Goal: Information Seeking & Learning: Learn about a topic

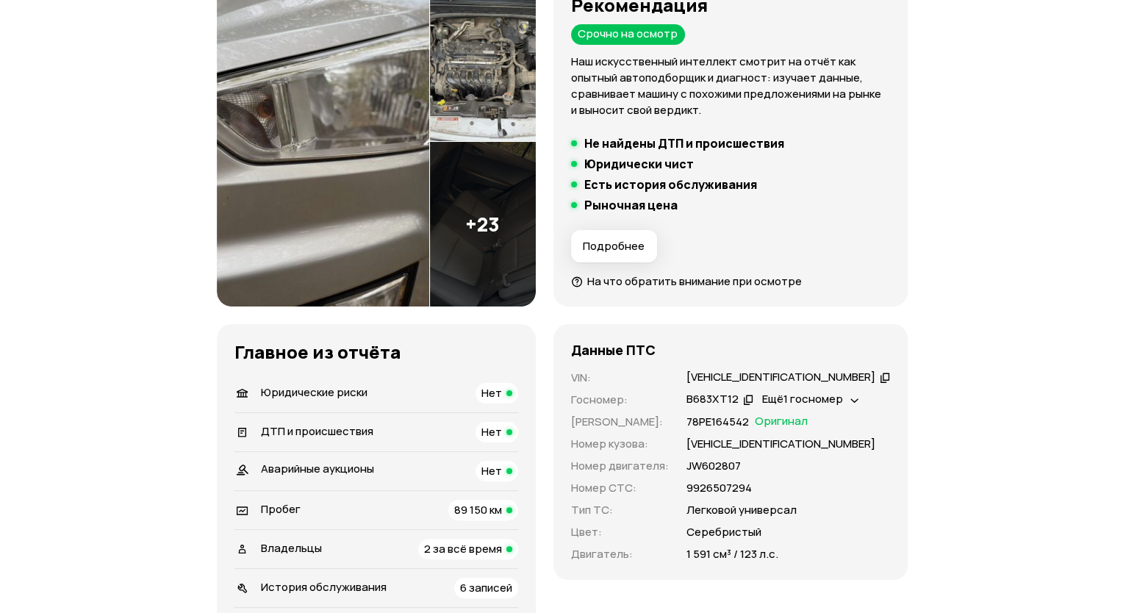
scroll to position [294, 0]
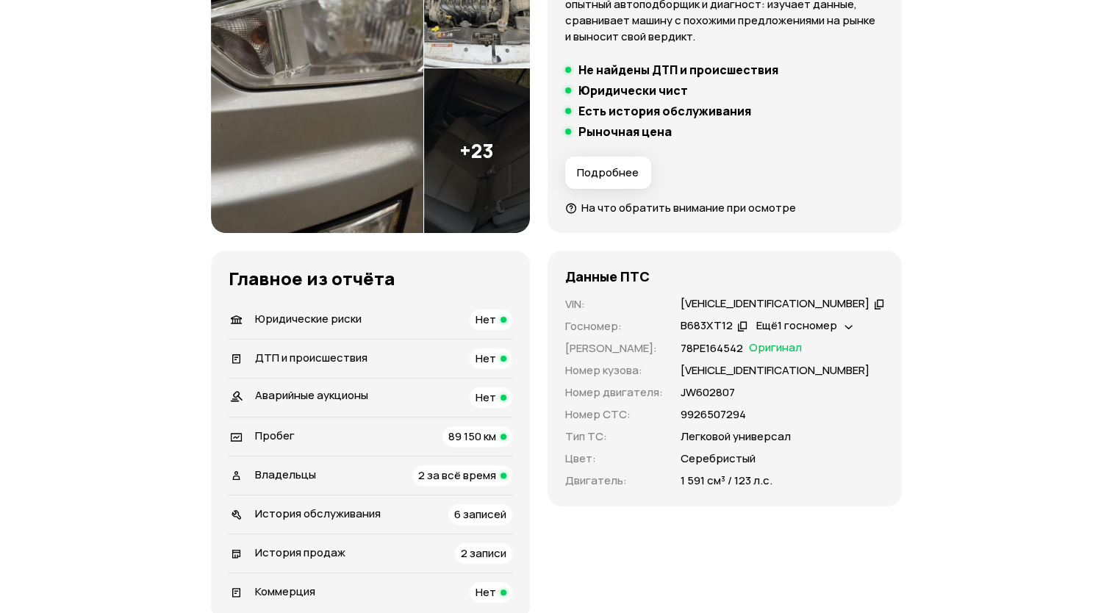
click at [489, 128] on img at bounding box center [477, 150] width 106 height 165
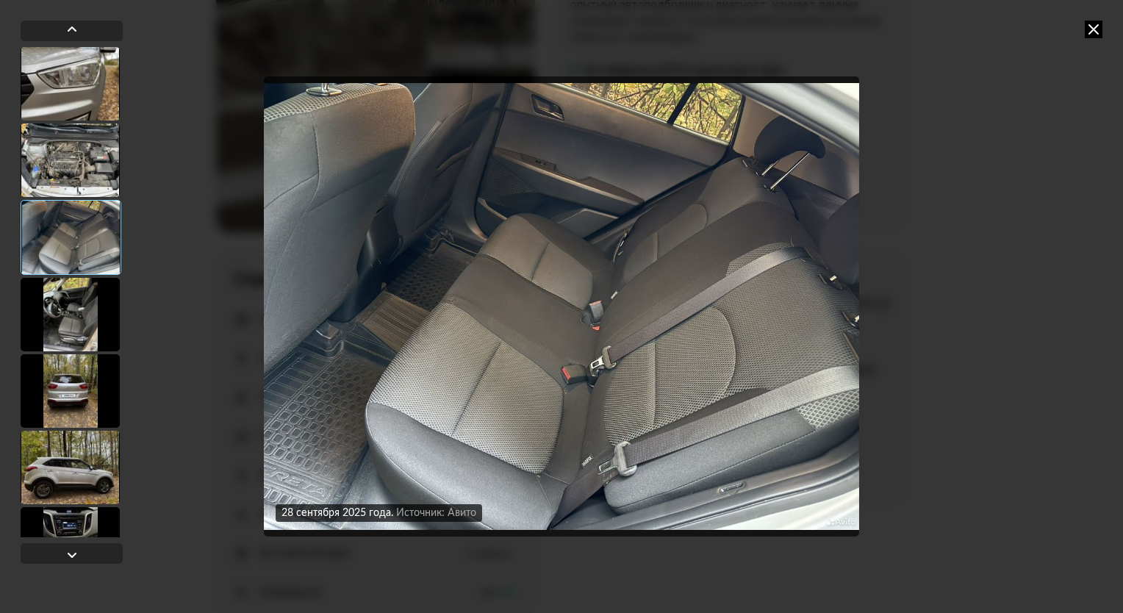
click at [639, 314] on img "Go to Slide 3" at bounding box center [561, 306] width 595 height 460
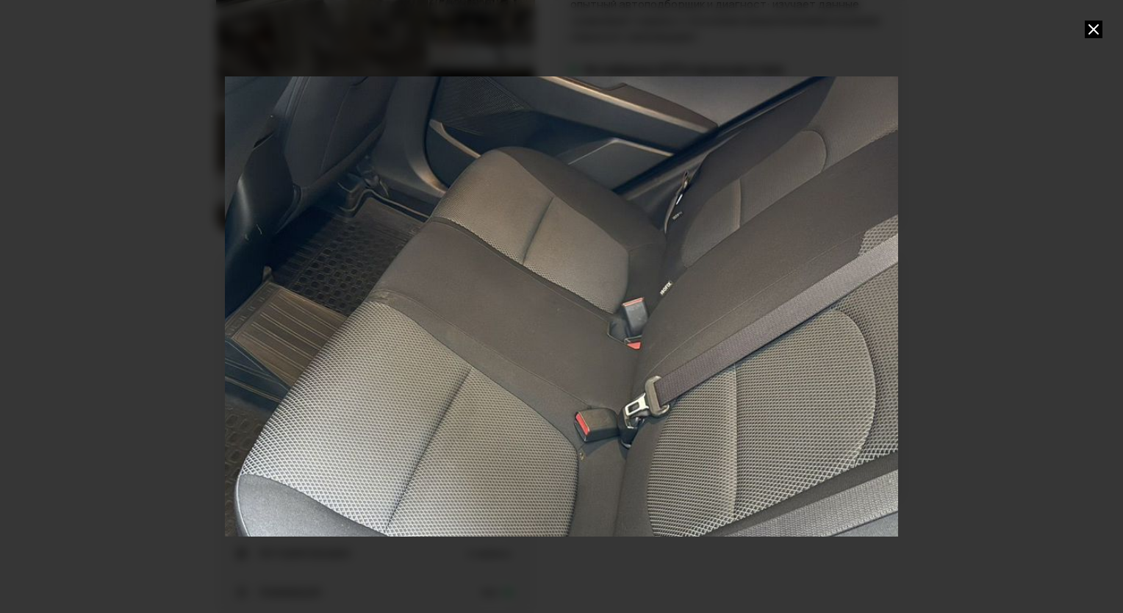
click at [645, 314] on div "Go to Slide 3" at bounding box center [575, 307] width 1132 height 772
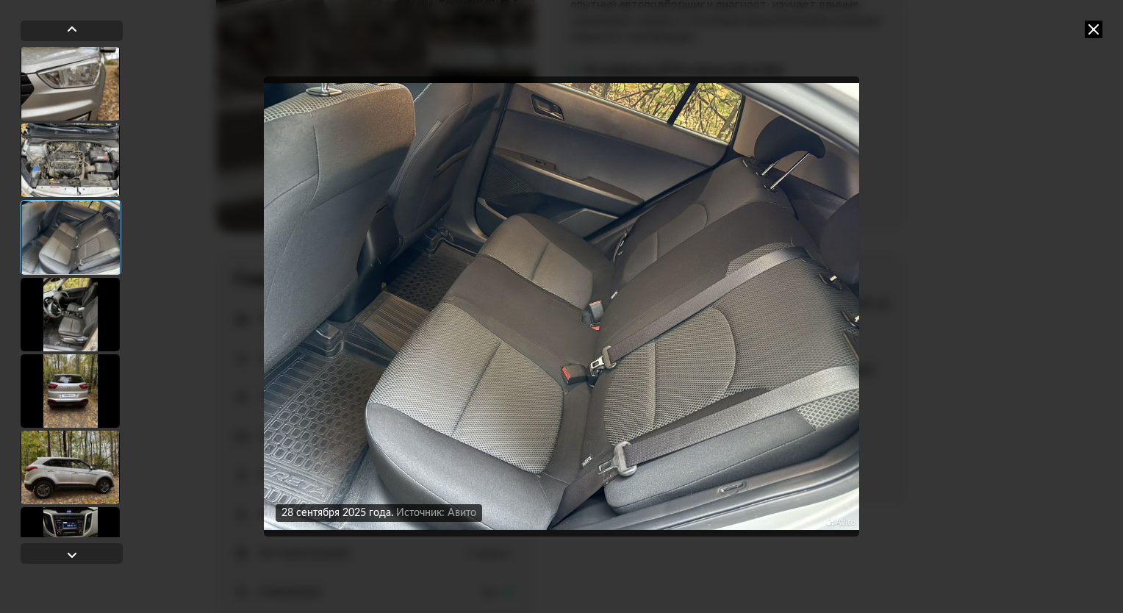
scroll to position [220, 0]
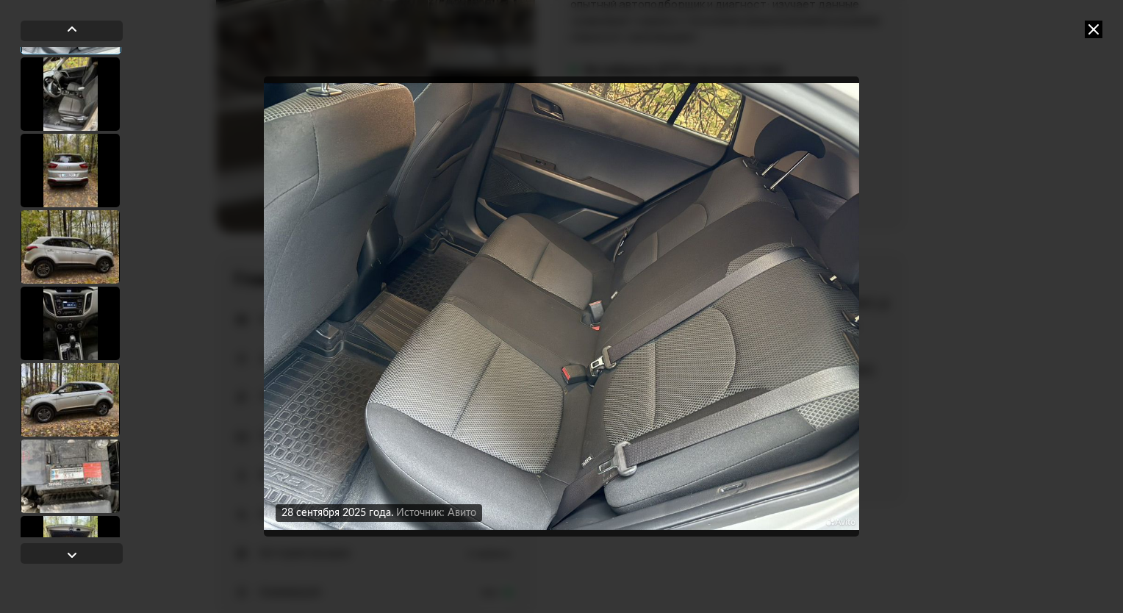
click at [91, 333] on div at bounding box center [70, 323] width 99 height 73
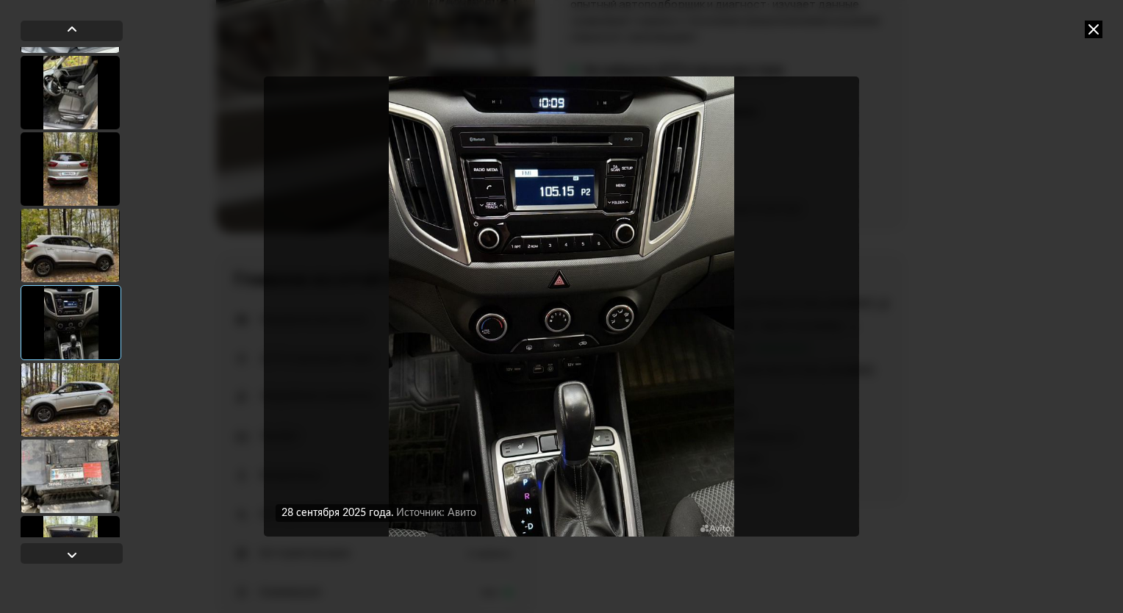
click at [547, 409] on img "Go to Slide 7" at bounding box center [561, 306] width 595 height 460
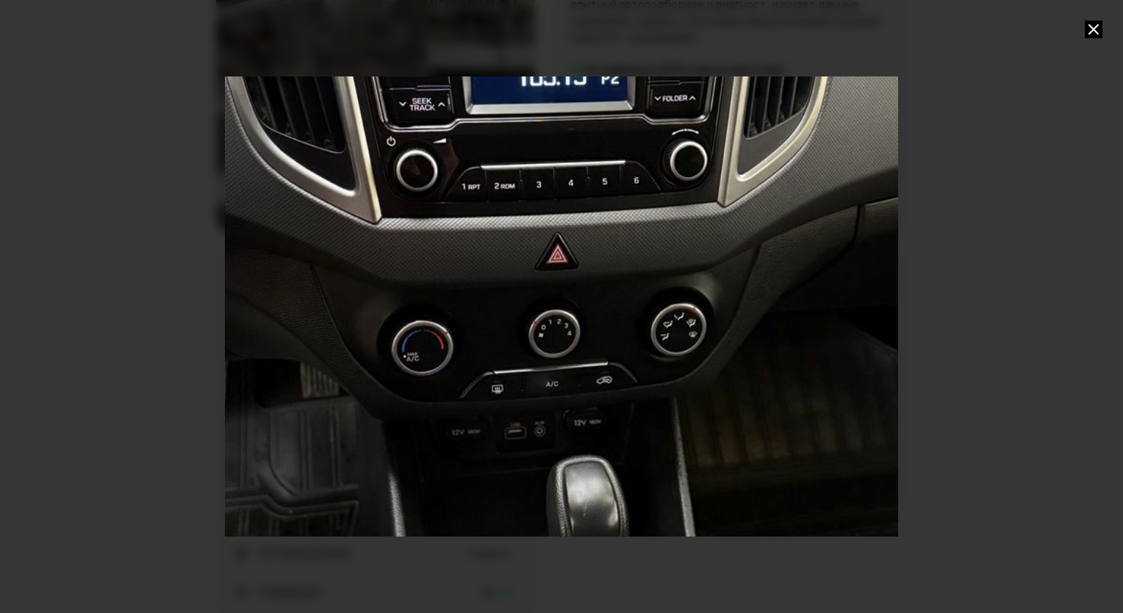
click at [544, 406] on div "Go to Slide 7" at bounding box center [562, 305] width 1348 height 919
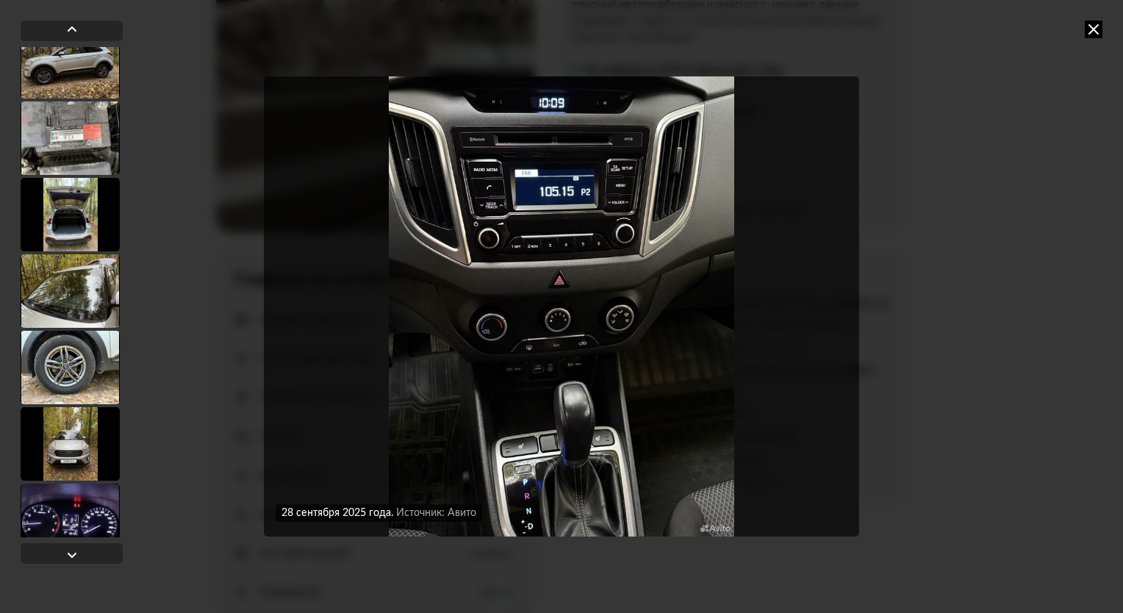
scroll to position [588, 0]
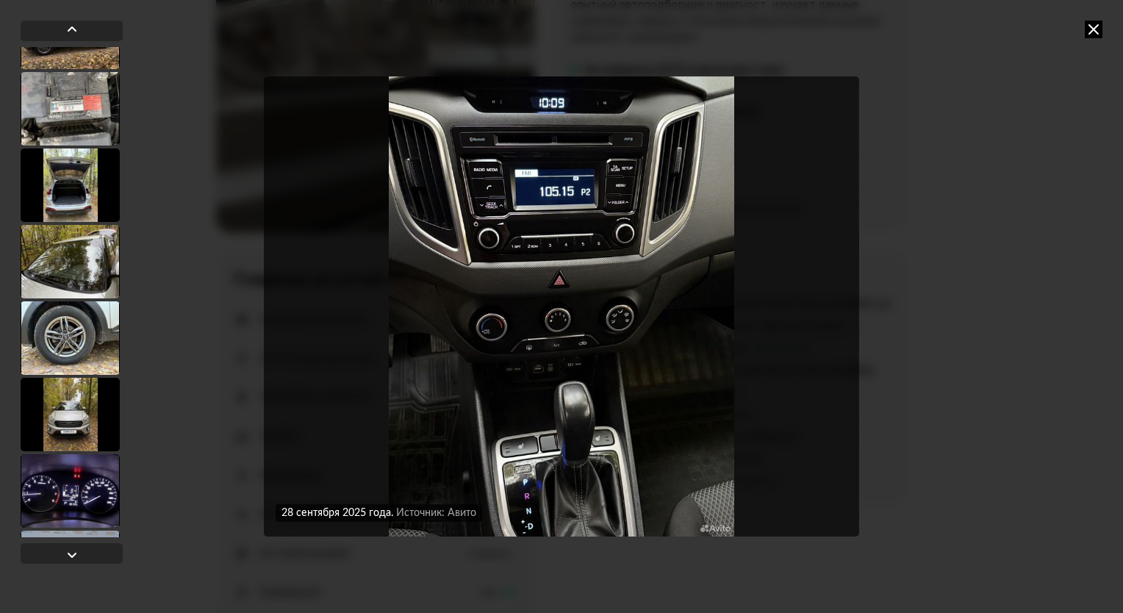
click at [59, 269] on div at bounding box center [70, 261] width 99 height 73
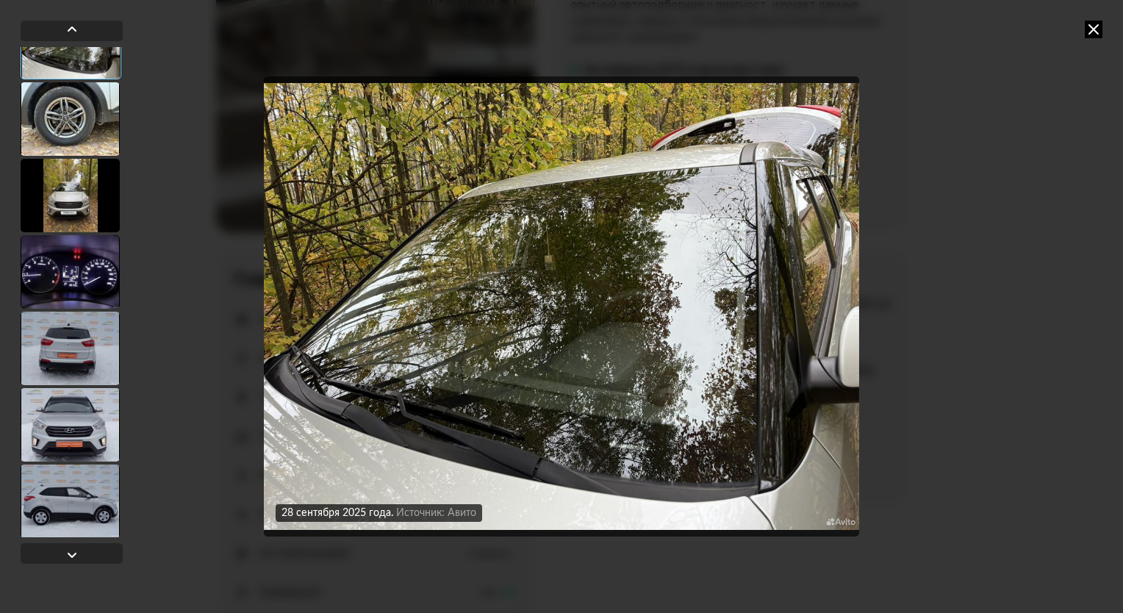
scroll to position [880, 0]
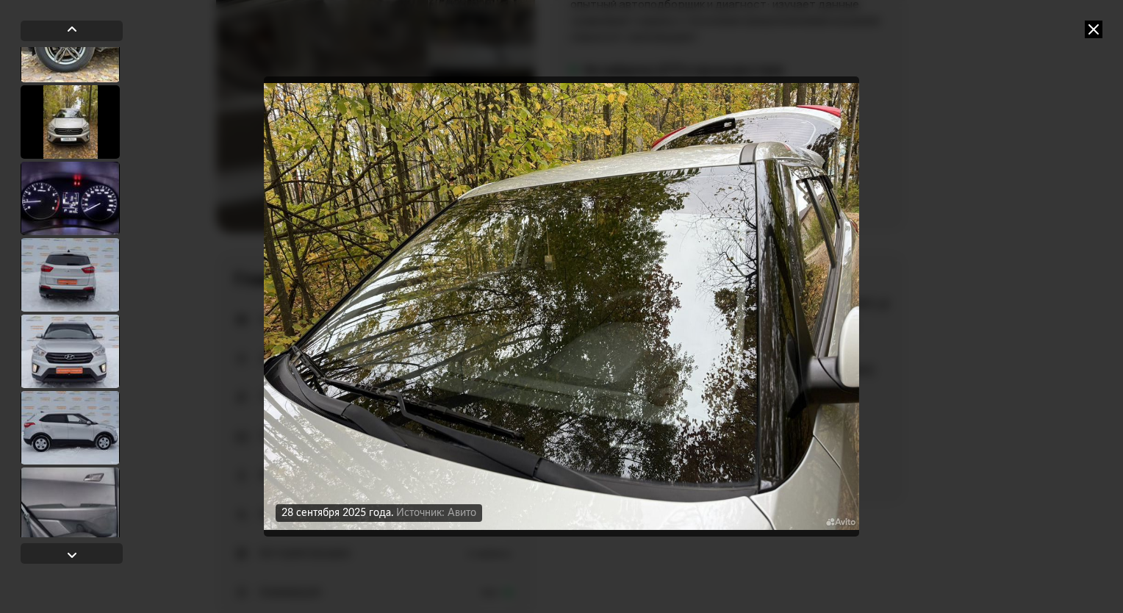
click at [78, 270] on div at bounding box center [70, 274] width 99 height 73
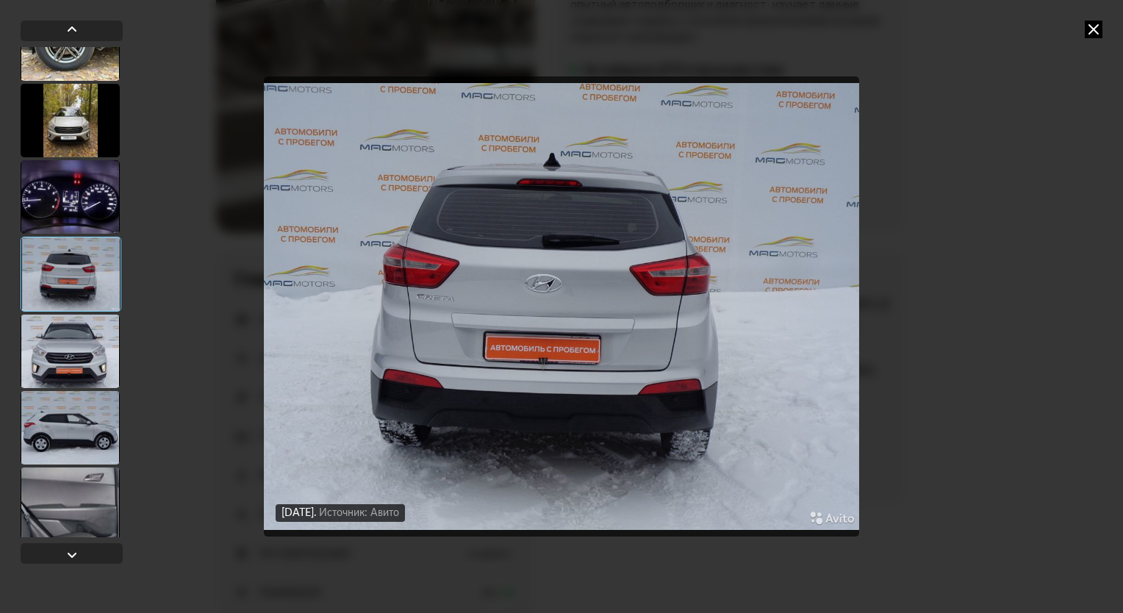
scroll to position [879, 0]
click at [94, 360] on div at bounding box center [70, 352] width 99 height 73
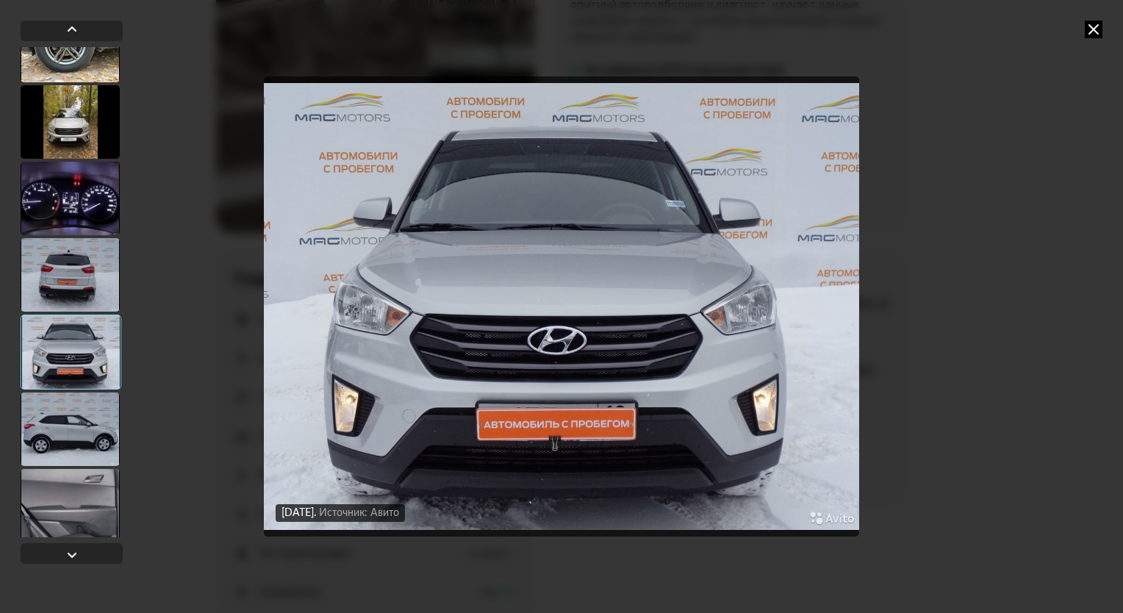
click at [79, 469] on div at bounding box center [70, 505] width 99 height 73
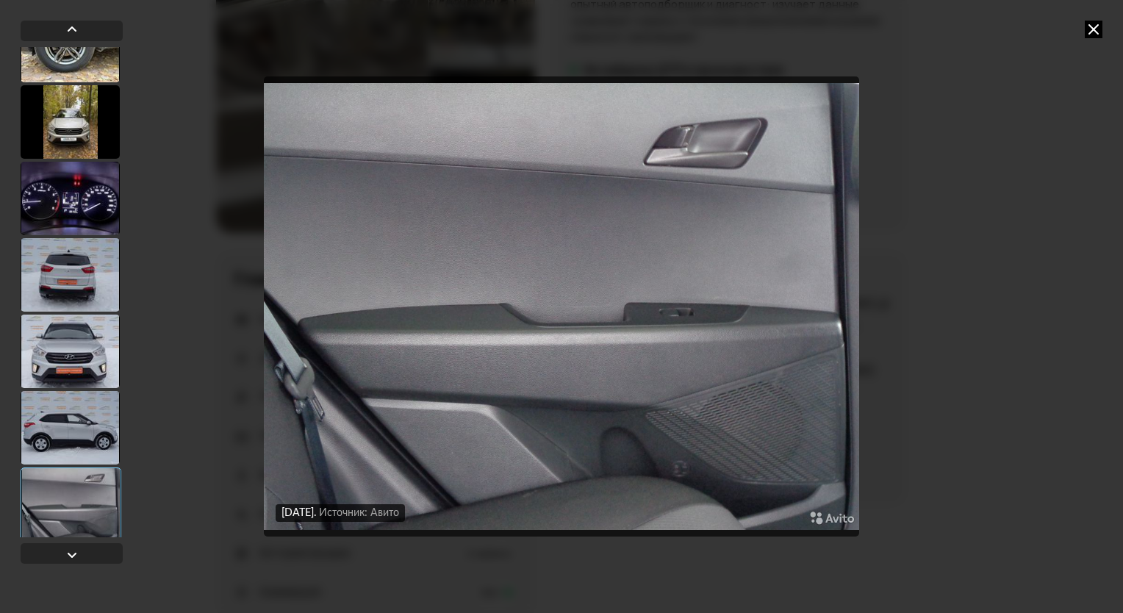
click at [73, 510] on div at bounding box center [71, 504] width 101 height 75
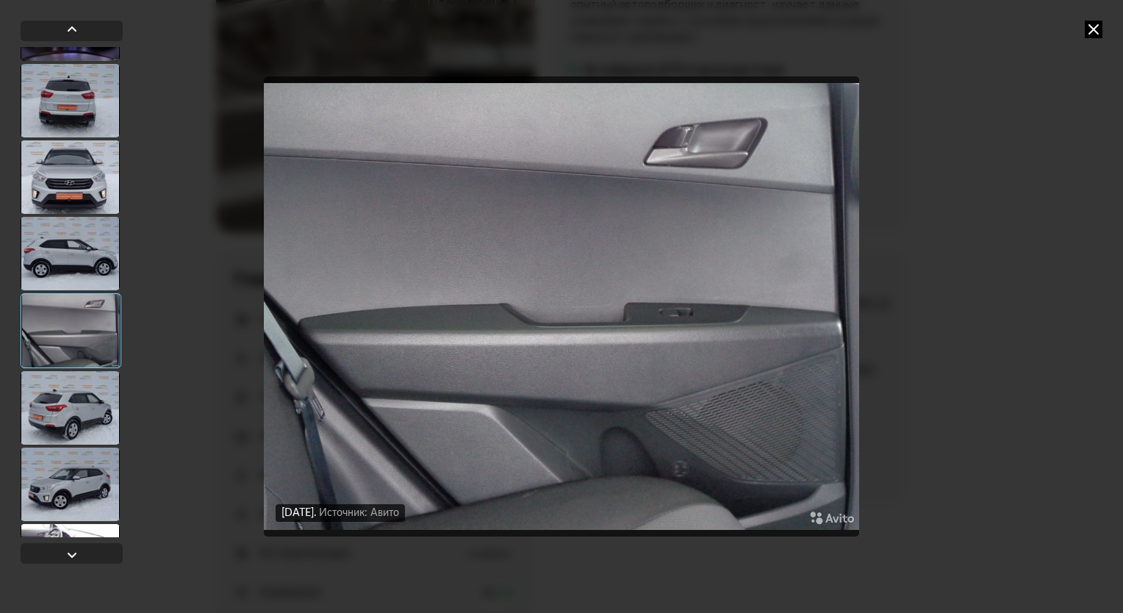
scroll to position [1099, 0]
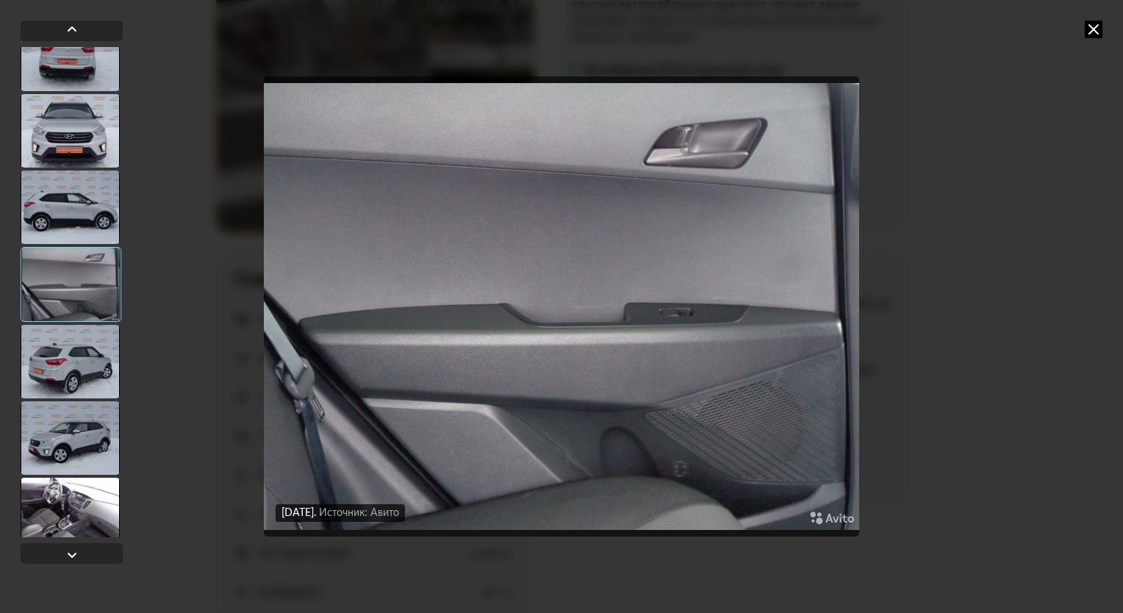
click at [77, 398] on div at bounding box center [72, 292] width 102 height 490
click at [64, 432] on div at bounding box center [70, 437] width 99 height 73
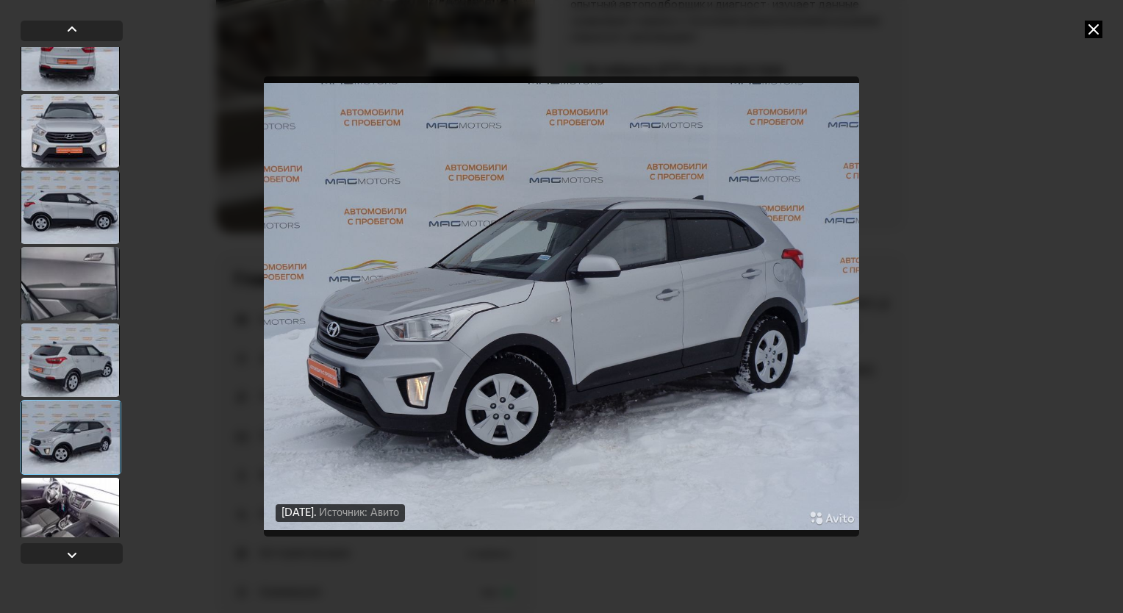
click at [65, 486] on div at bounding box center [70, 514] width 99 height 73
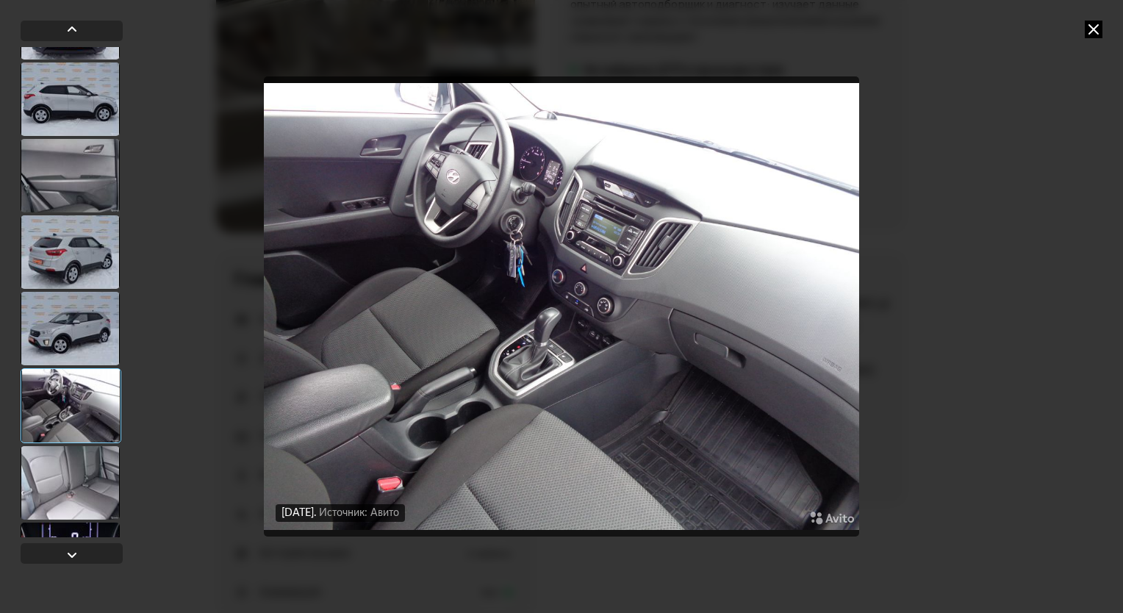
scroll to position [1320, 0]
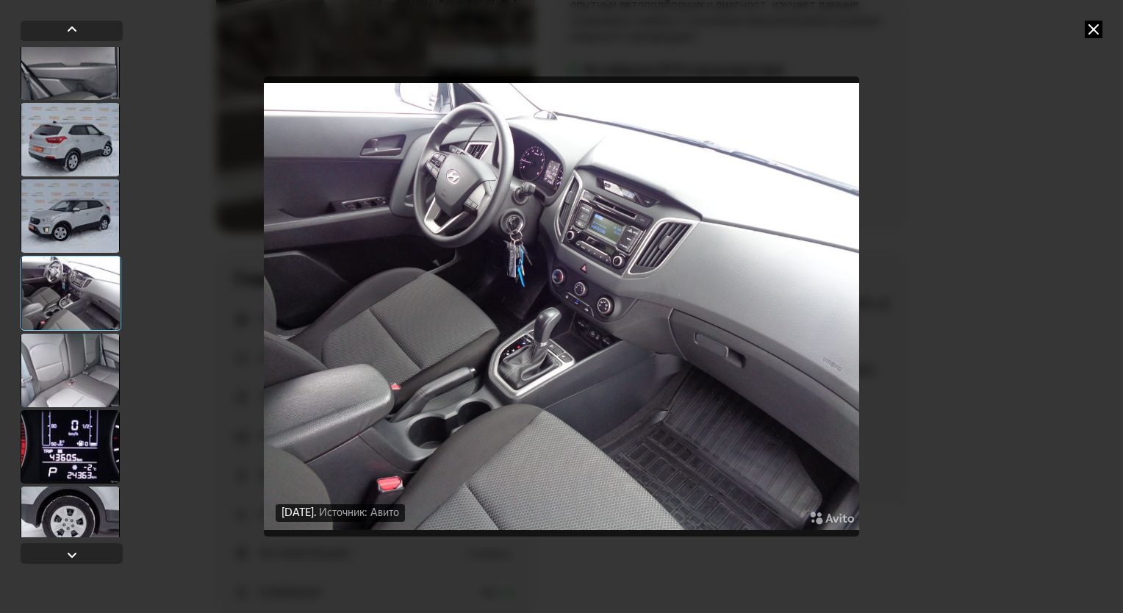
click at [65, 451] on div at bounding box center [70, 446] width 99 height 73
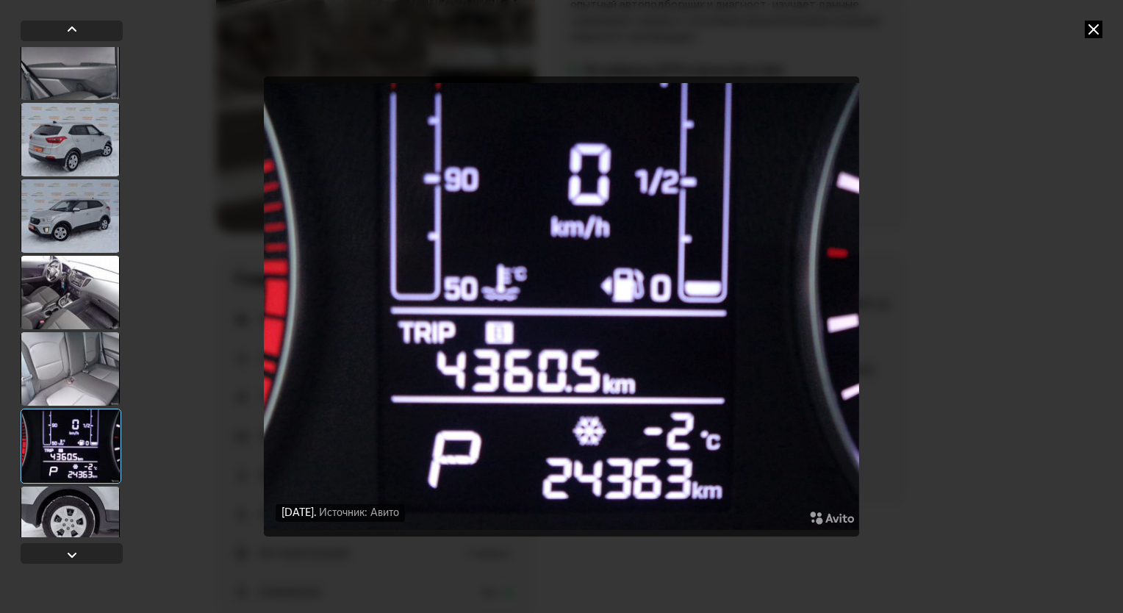
click at [77, 374] on div at bounding box center [70, 368] width 99 height 73
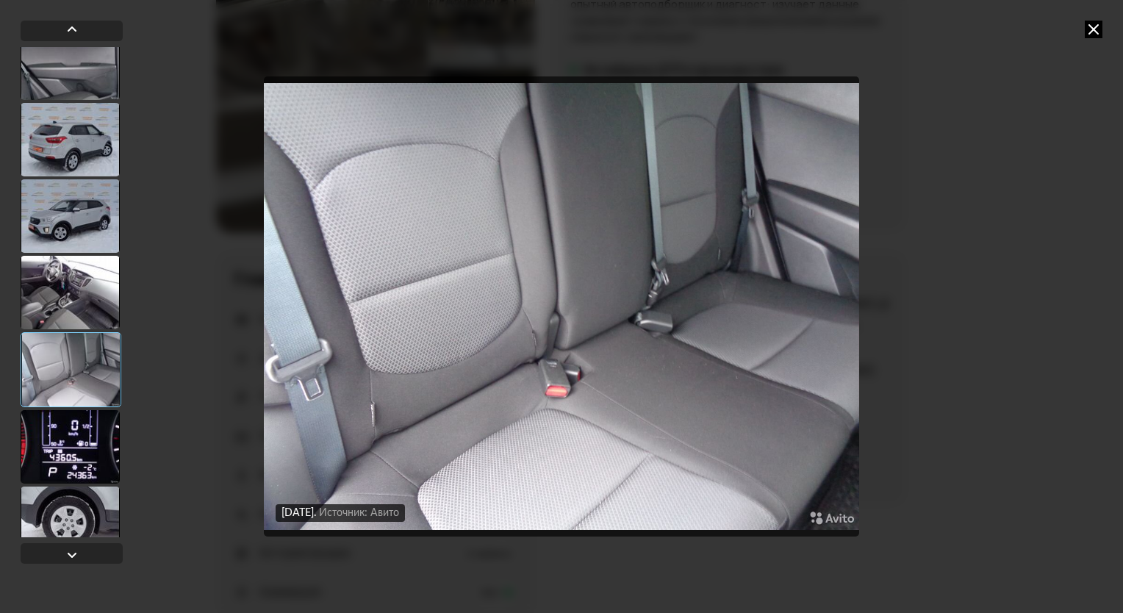
click at [59, 513] on div at bounding box center [70, 522] width 99 height 73
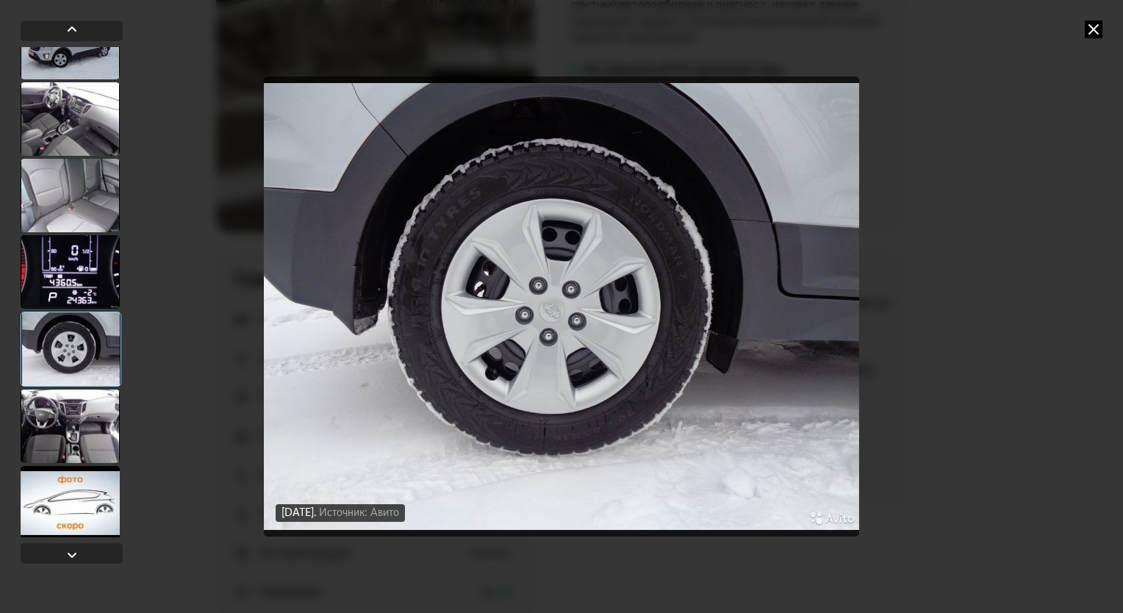
scroll to position [1497, 0]
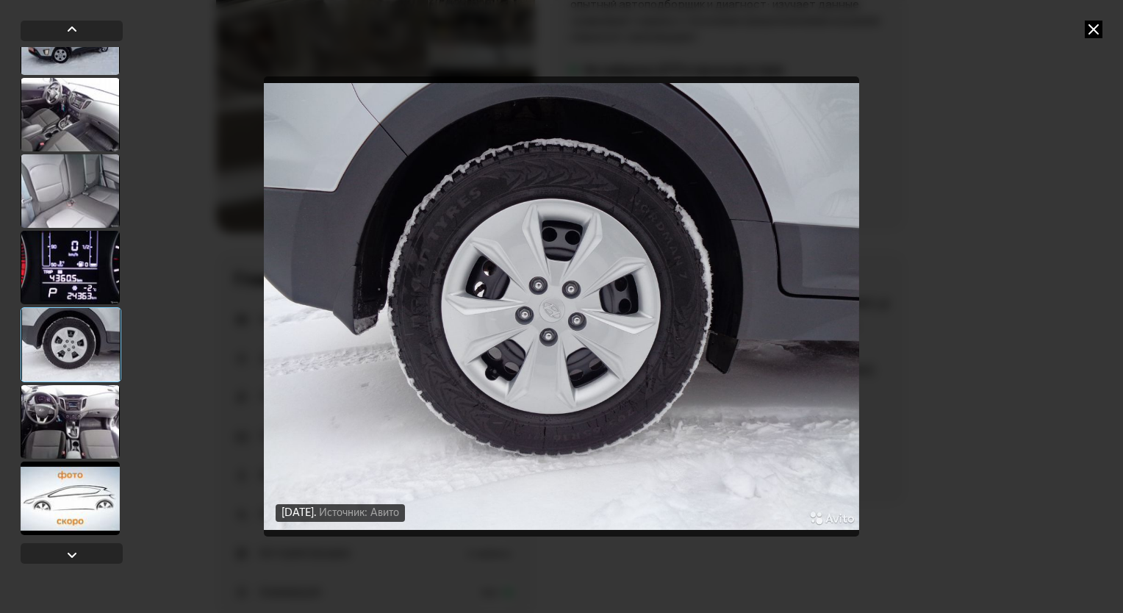
click at [85, 410] on div at bounding box center [70, 421] width 99 height 73
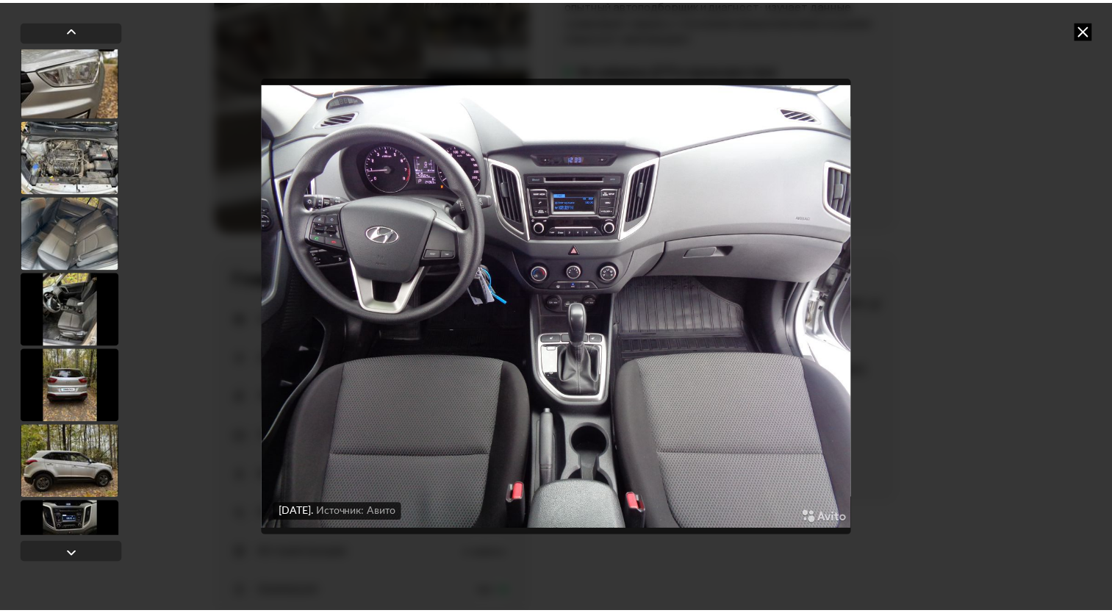
scroll to position [0, 0]
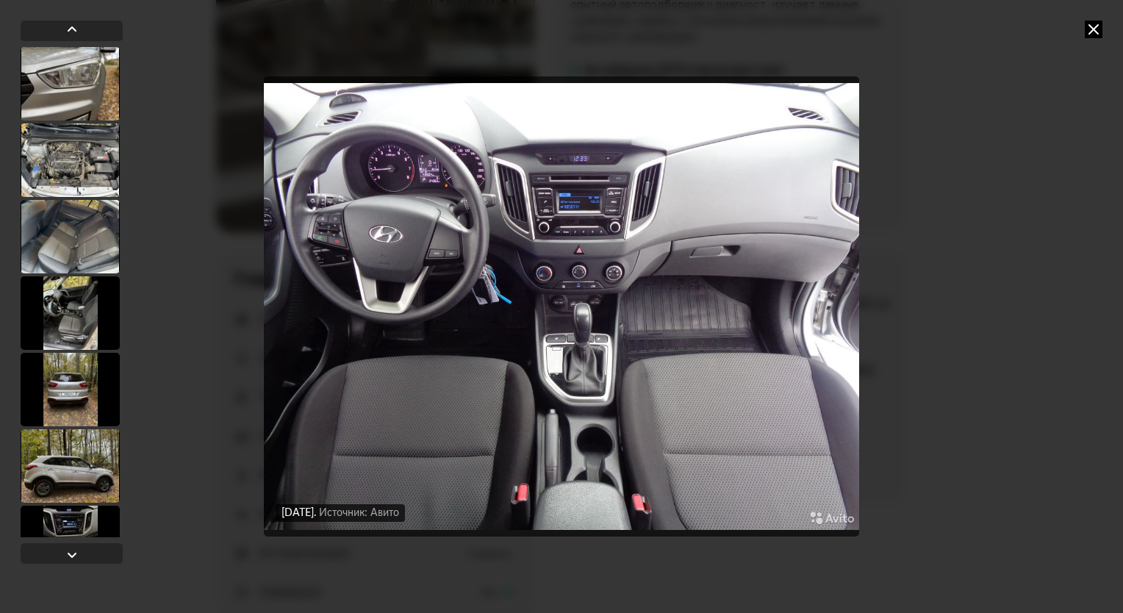
click at [64, 311] on div at bounding box center [70, 312] width 99 height 73
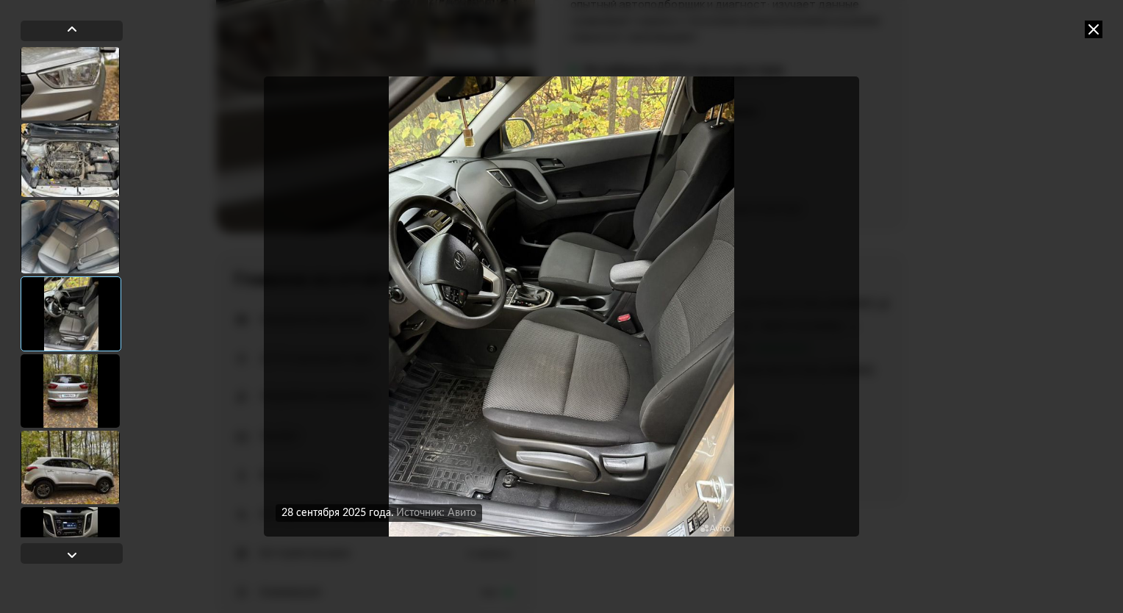
click at [1094, 37] on icon at bounding box center [1094, 30] width 18 height 18
